Goal: Task Accomplishment & Management: Manage account settings

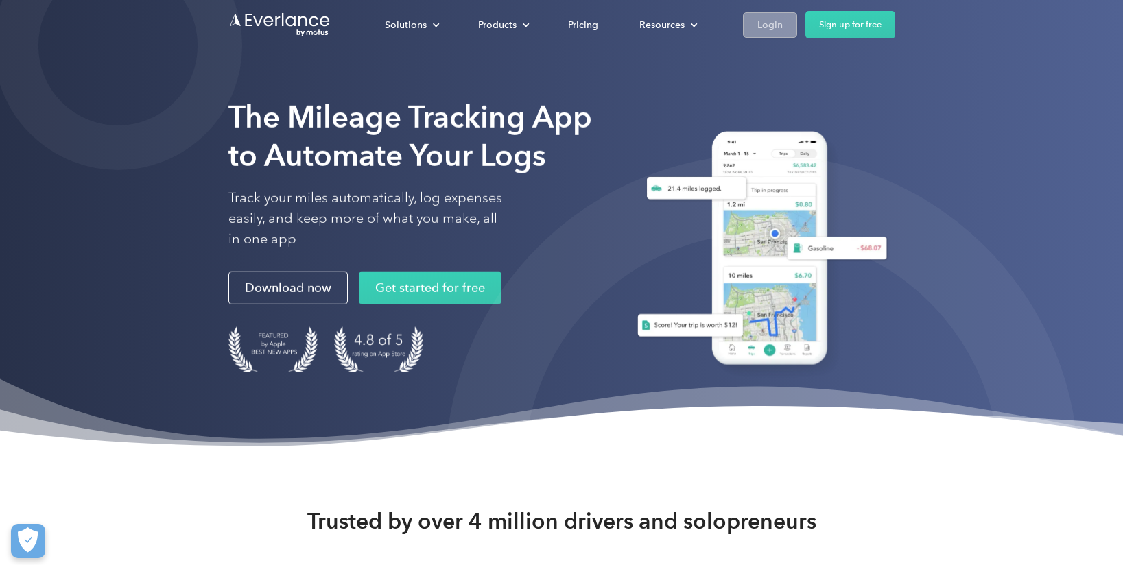
click at [784, 32] on link "Login" at bounding box center [770, 24] width 54 height 25
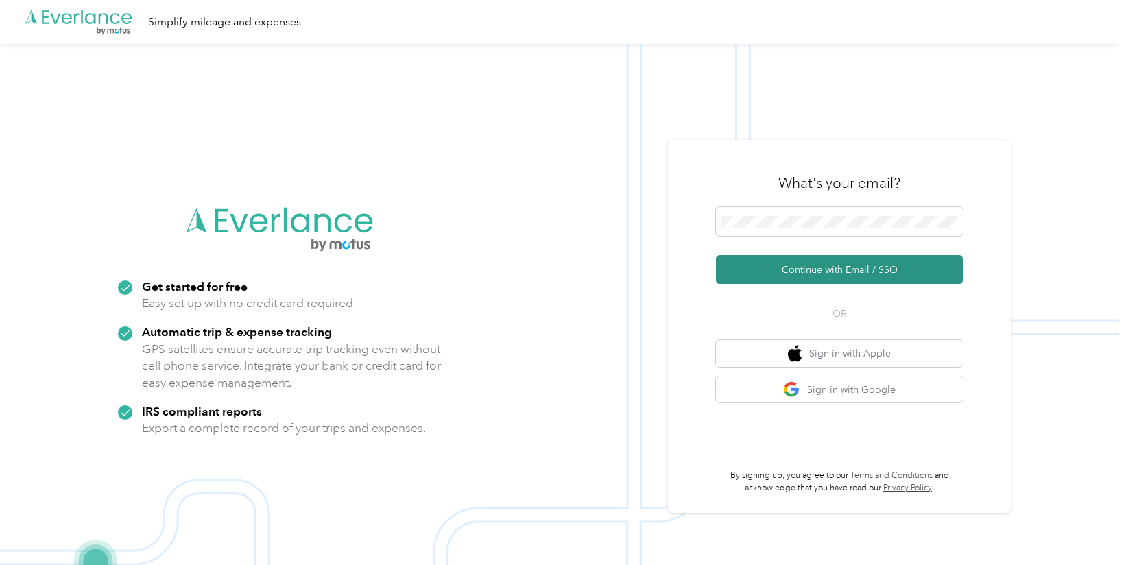
click at [823, 263] on button "Continue with Email / SSO" at bounding box center [839, 269] width 247 height 29
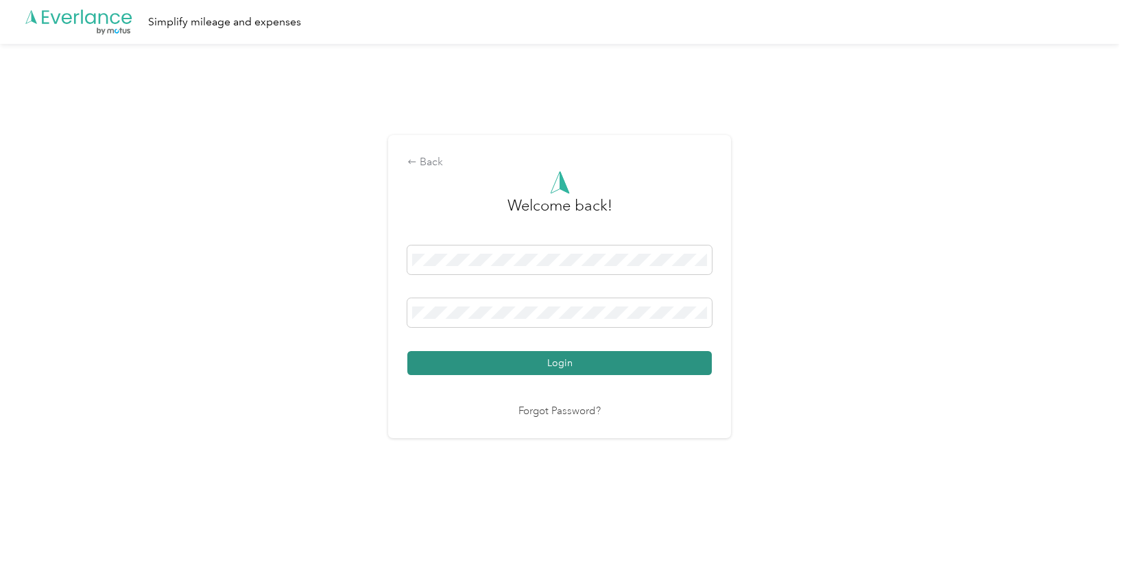
click at [581, 368] on button "Login" at bounding box center [559, 363] width 305 height 24
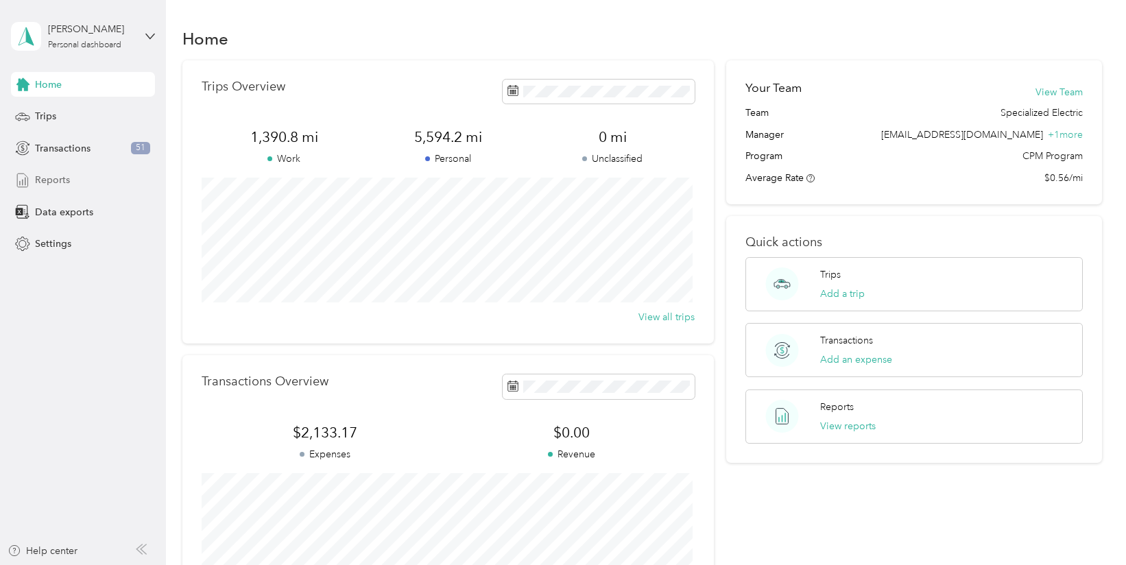
click at [56, 179] on span "Reports" at bounding box center [52, 180] width 35 height 14
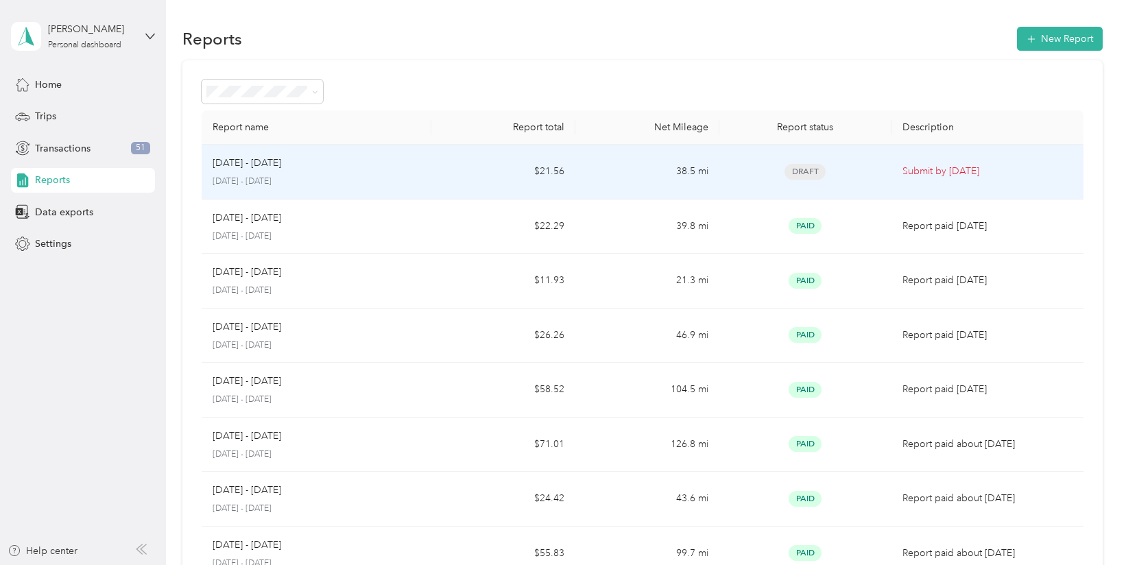
click at [394, 180] on p "September 22 - 28, 2025" at bounding box center [317, 182] width 208 height 12
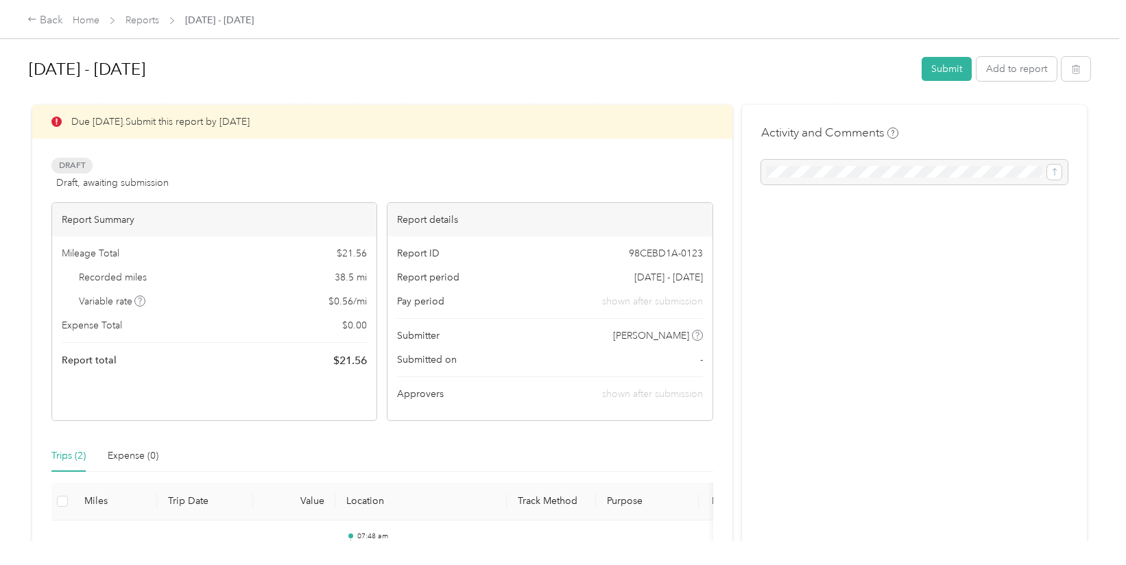
click at [644, 166] on div "Draft Draft, awaiting submission View activity & comments" at bounding box center [382, 174] width 662 height 33
click at [947, 73] on button "Submit" at bounding box center [947, 69] width 50 height 24
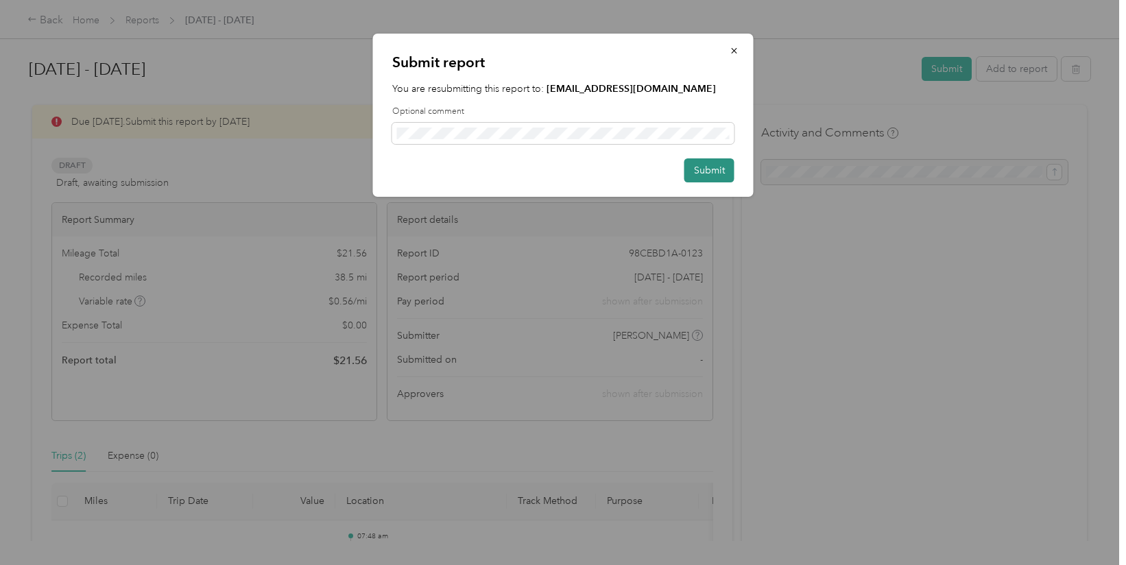
click at [720, 166] on button "Submit" at bounding box center [710, 170] width 50 height 24
